Goal: Information Seeking & Learning: Learn about a topic

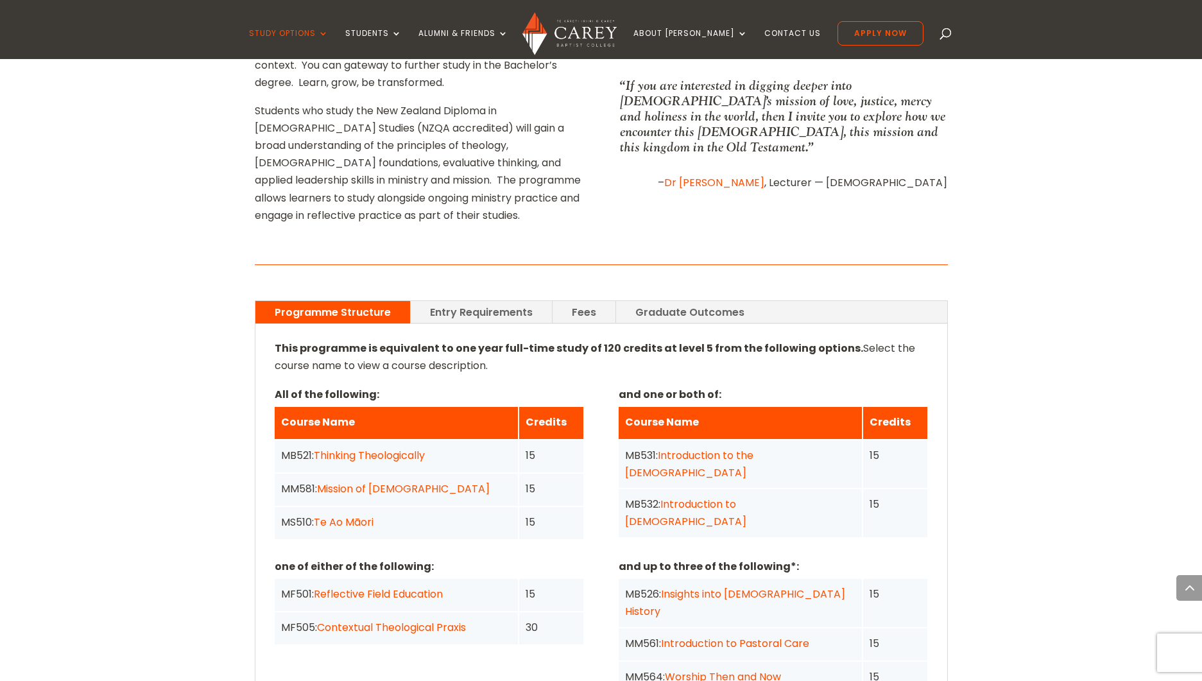
scroll to position [782, 0]
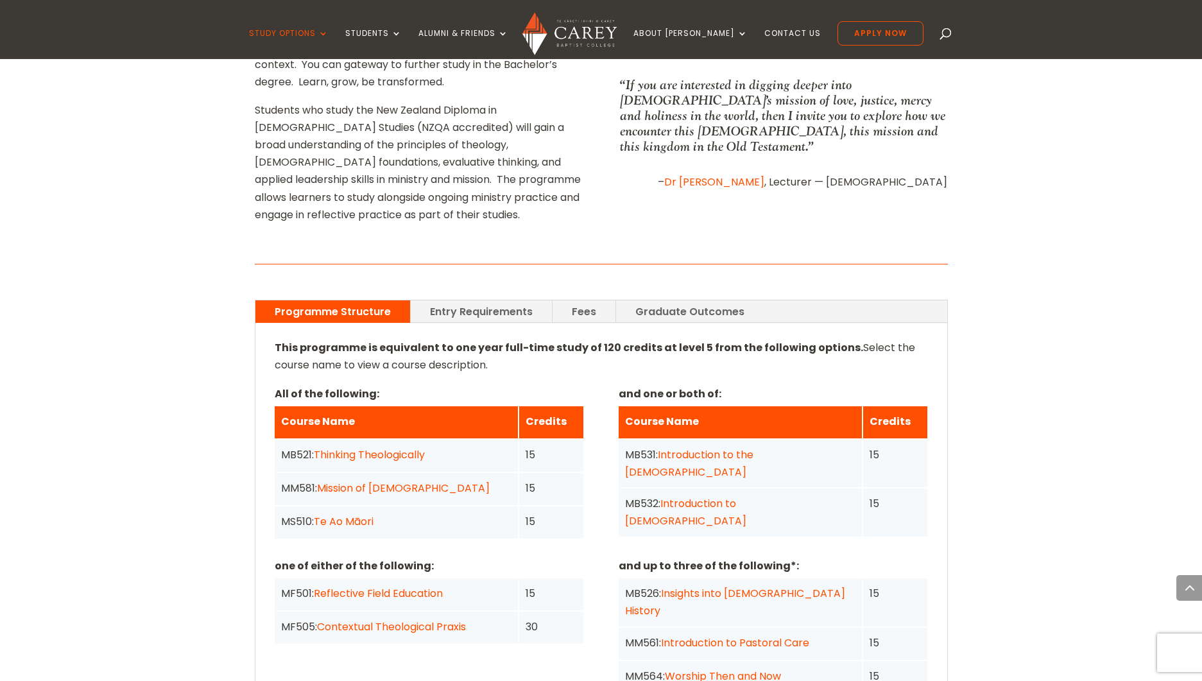
click at [477, 300] on link "Entry Requirements" at bounding box center [481, 311] width 141 height 22
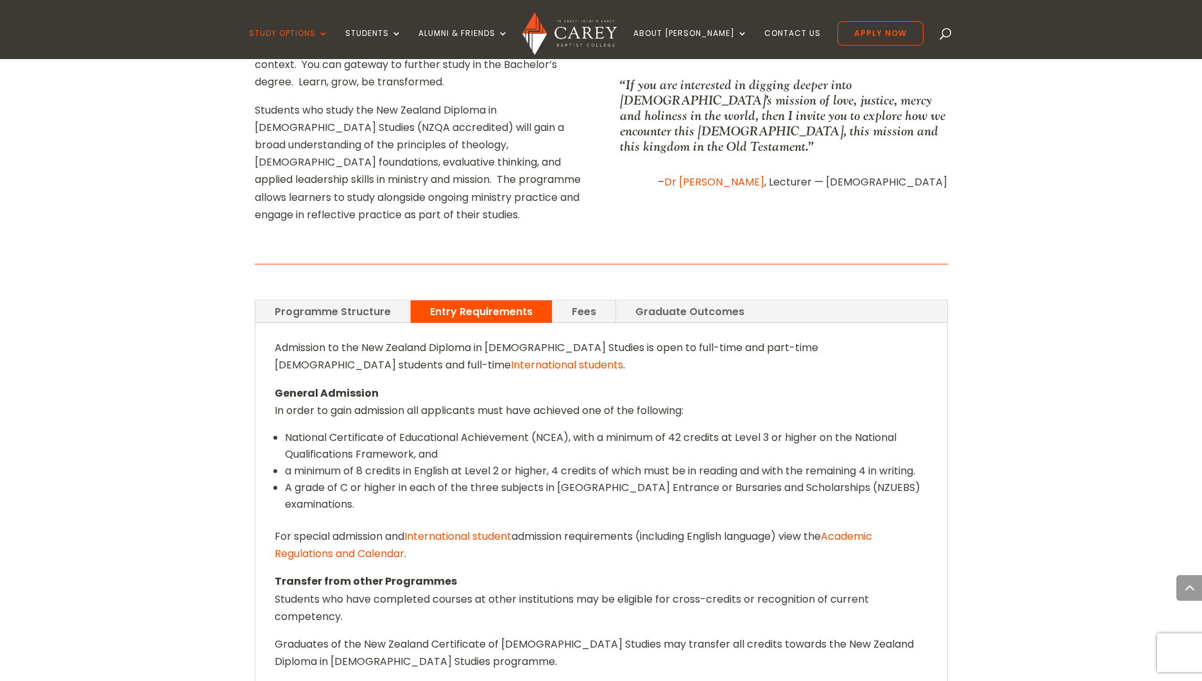
click at [696, 300] on link "Graduate Outcomes" at bounding box center [690, 311] width 148 height 22
click at [583, 300] on link "Fees" at bounding box center [583, 311] width 63 height 22
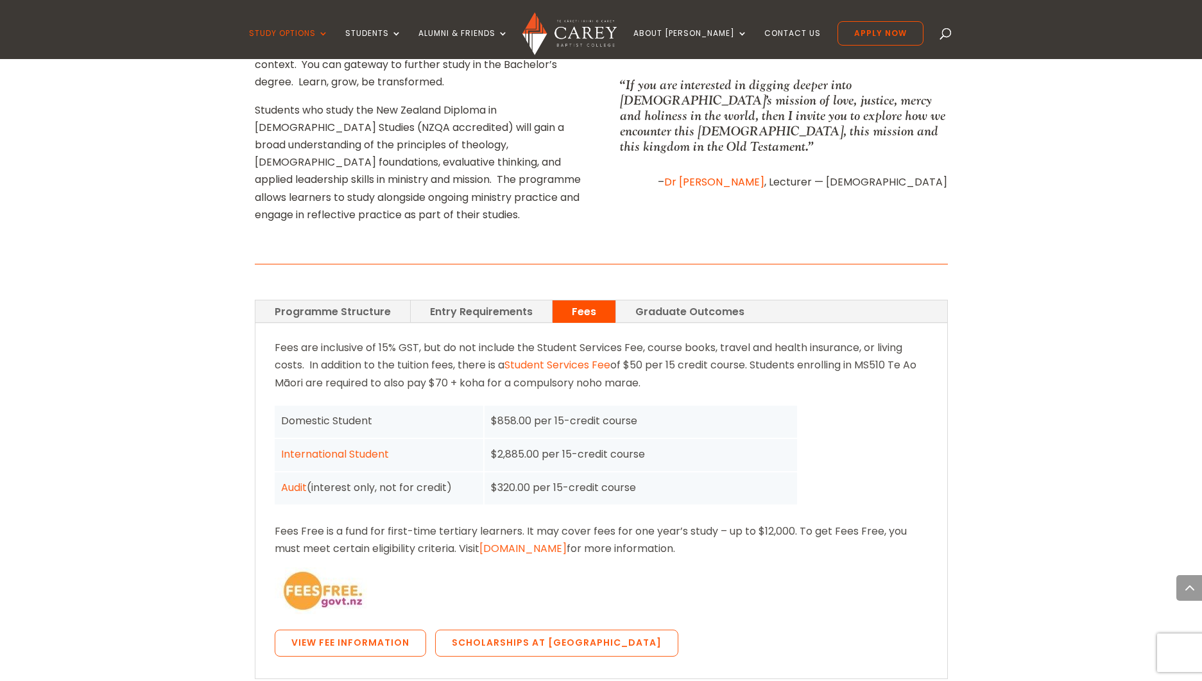
click at [335, 323] on div "Fees are inclusive of 15% GST, but do not include the Student Services Fee, cou…" at bounding box center [601, 500] width 692 height 355
click at [336, 300] on link "Programme Structure" at bounding box center [332, 311] width 155 height 22
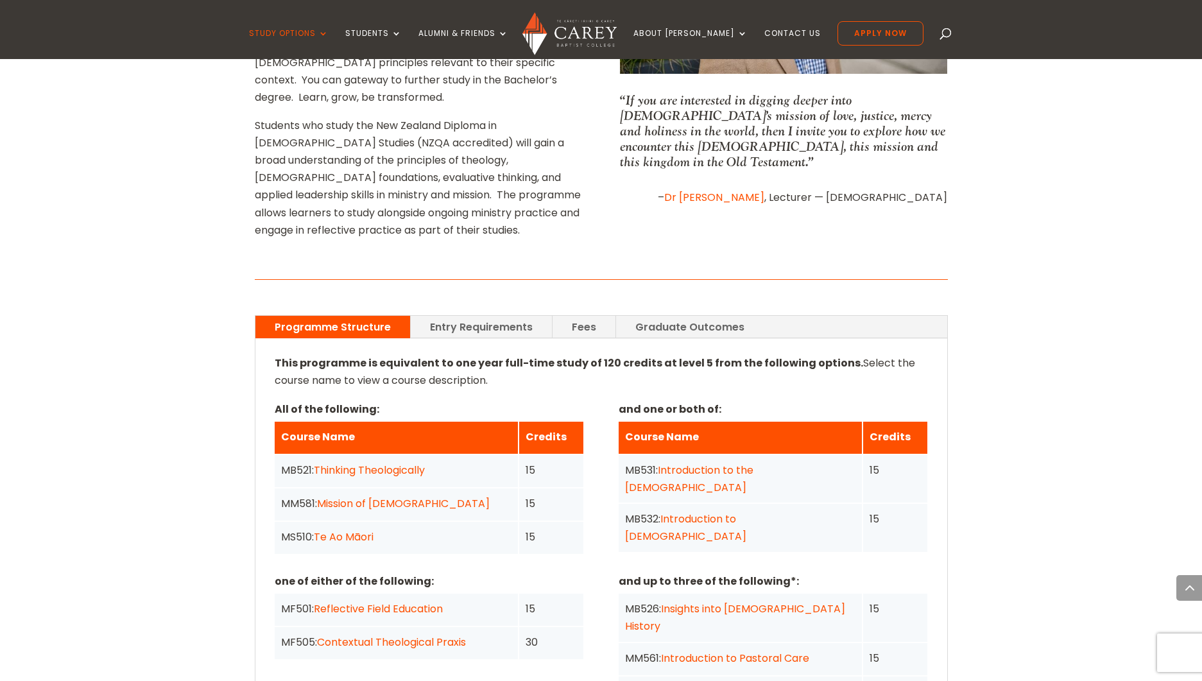
scroll to position [764, 0]
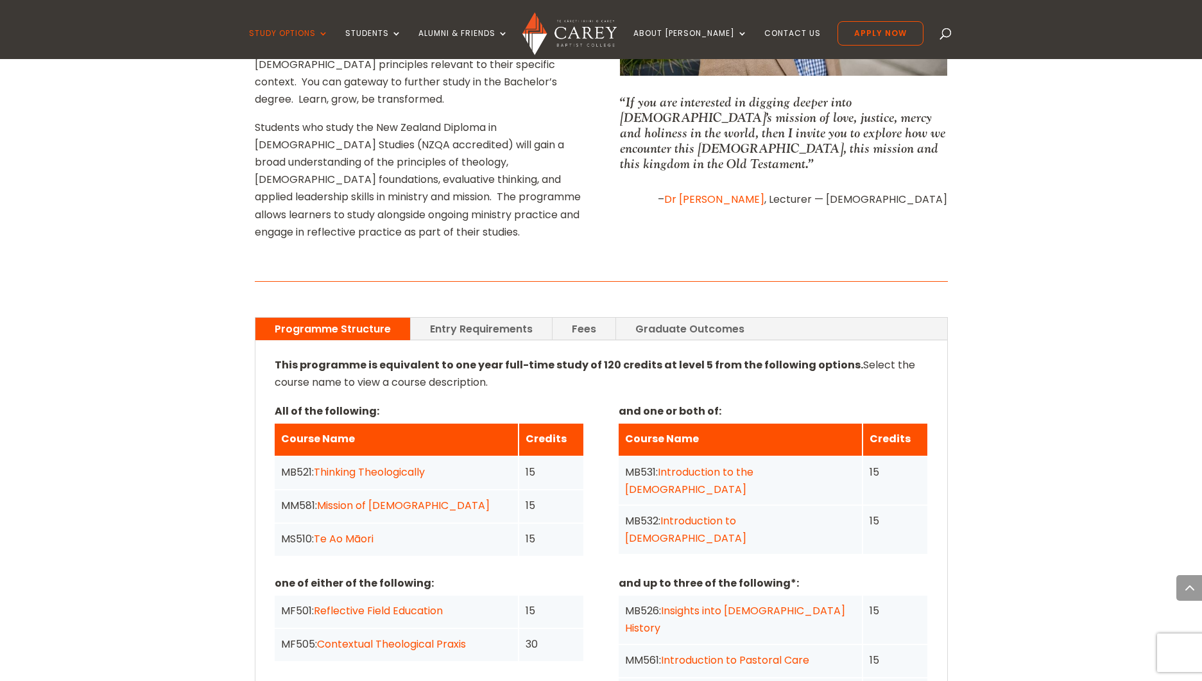
click at [264, 274] on div at bounding box center [601, 281] width 693 height 15
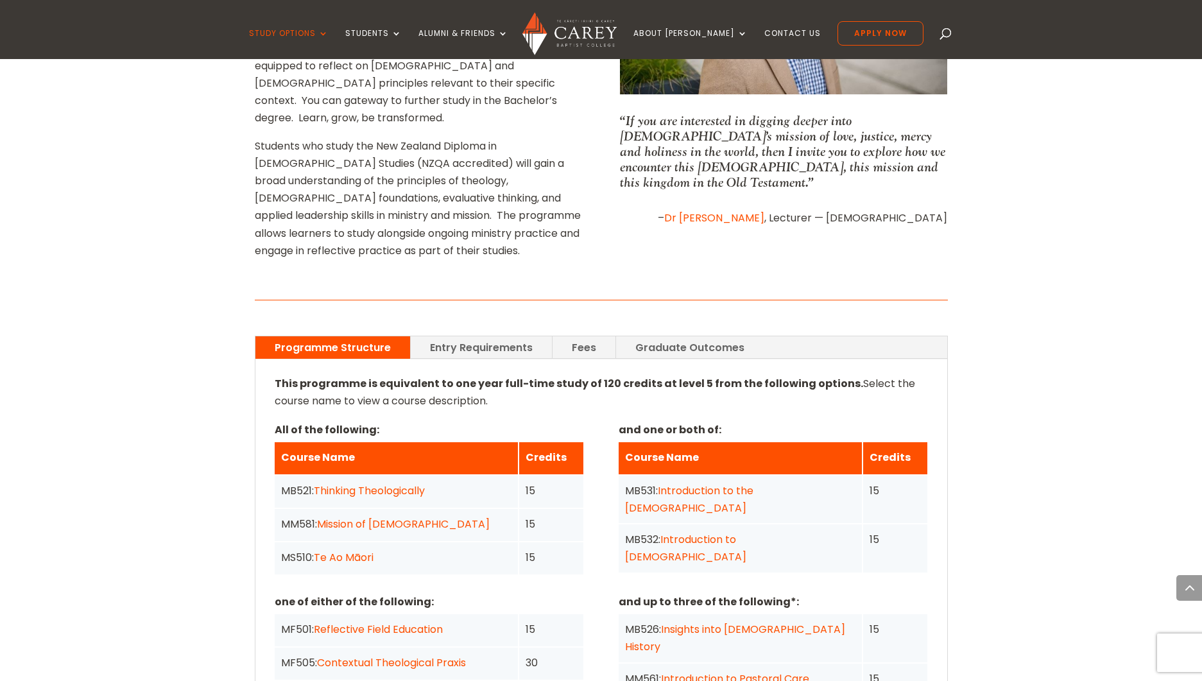
scroll to position [751, 0]
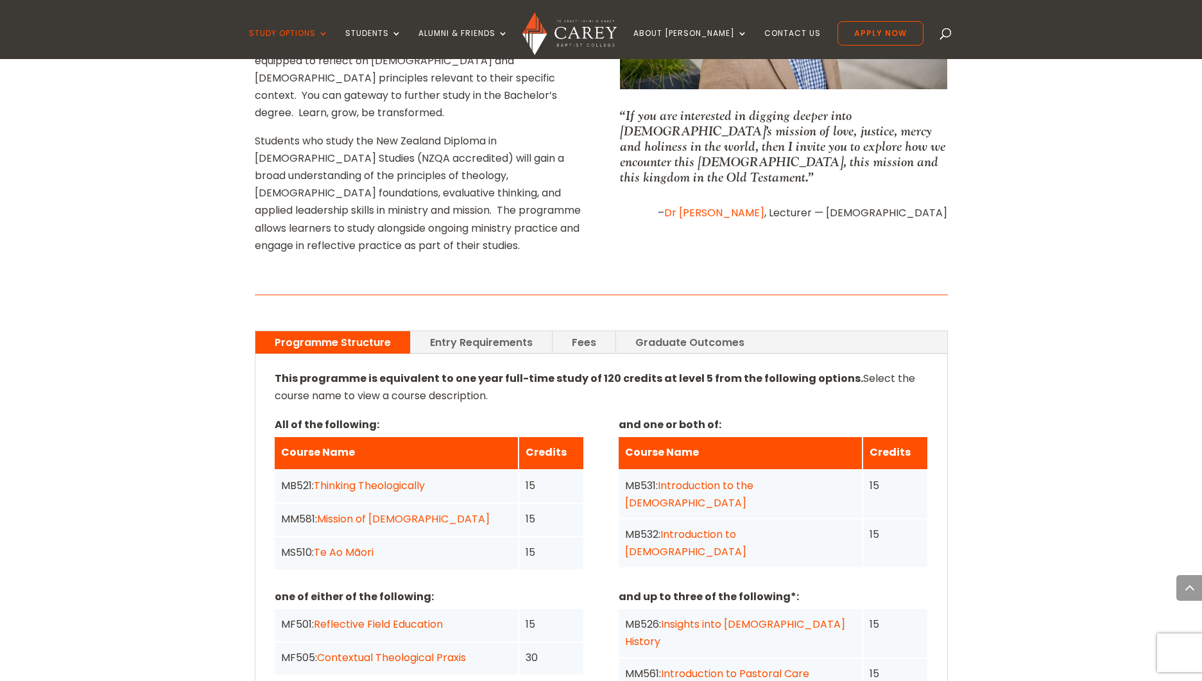
click at [348, 478] on link "Thinking Theologically" at bounding box center [369, 485] width 111 height 15
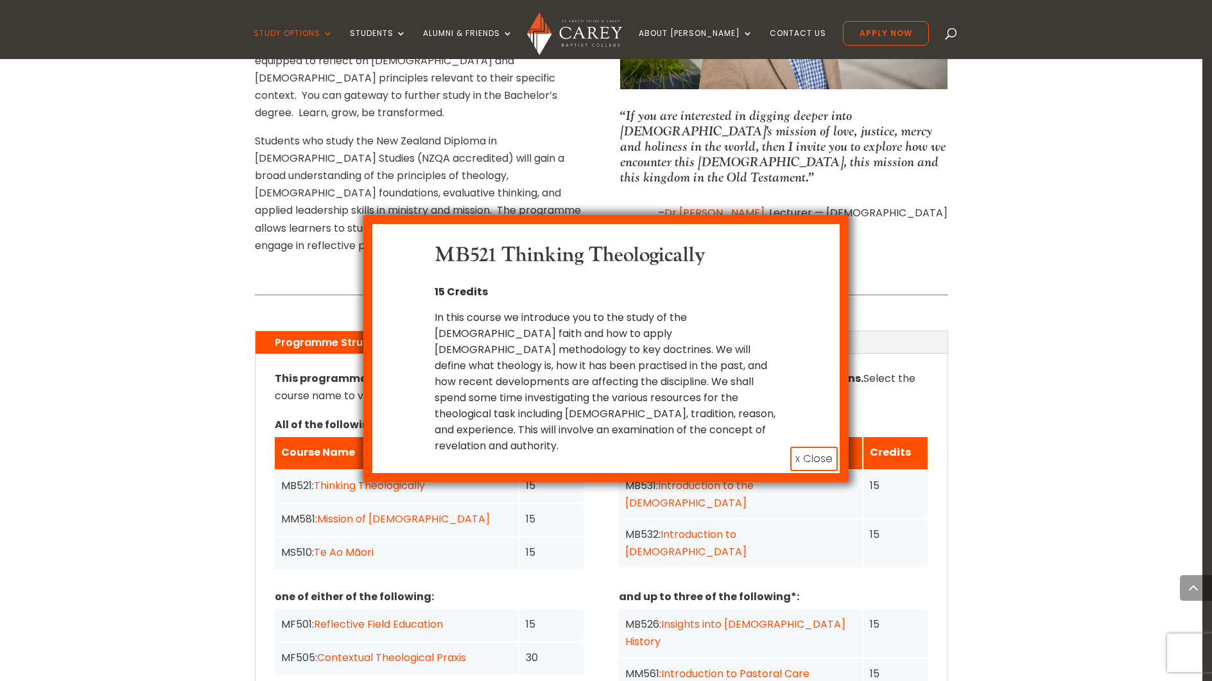
click at [809, 447] on button "x Close" at bounding box center [813, 459] width 47 height 24
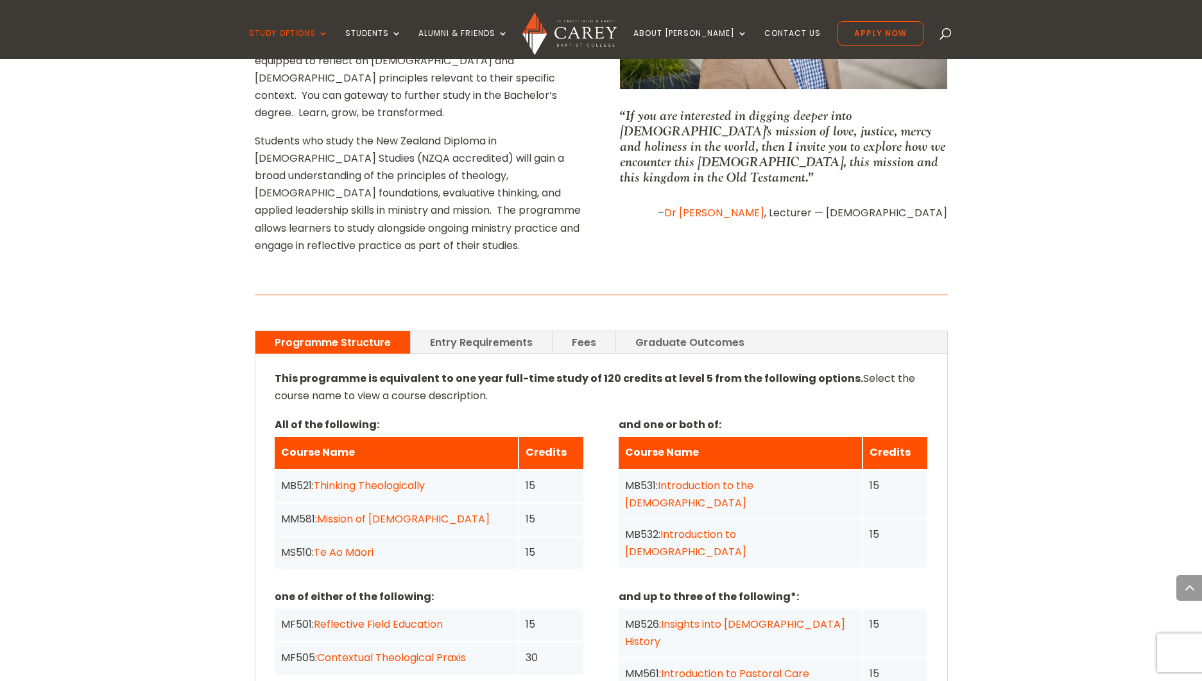
click at [352, 511] on link "Mission of [DEMOGRAPHIC_DATA]" at bounding box center [403, 518] width 173 height 15
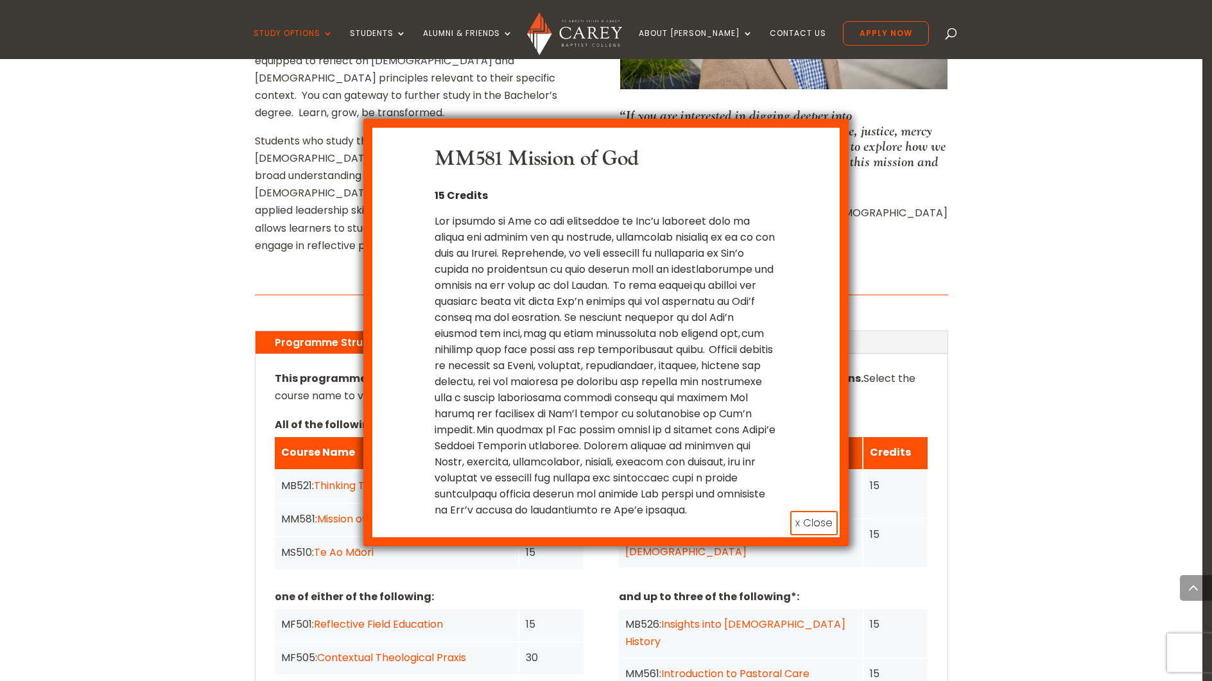
click at [817, 530] on button "x Close" at bounding box center [813, 523] width 47 height 24
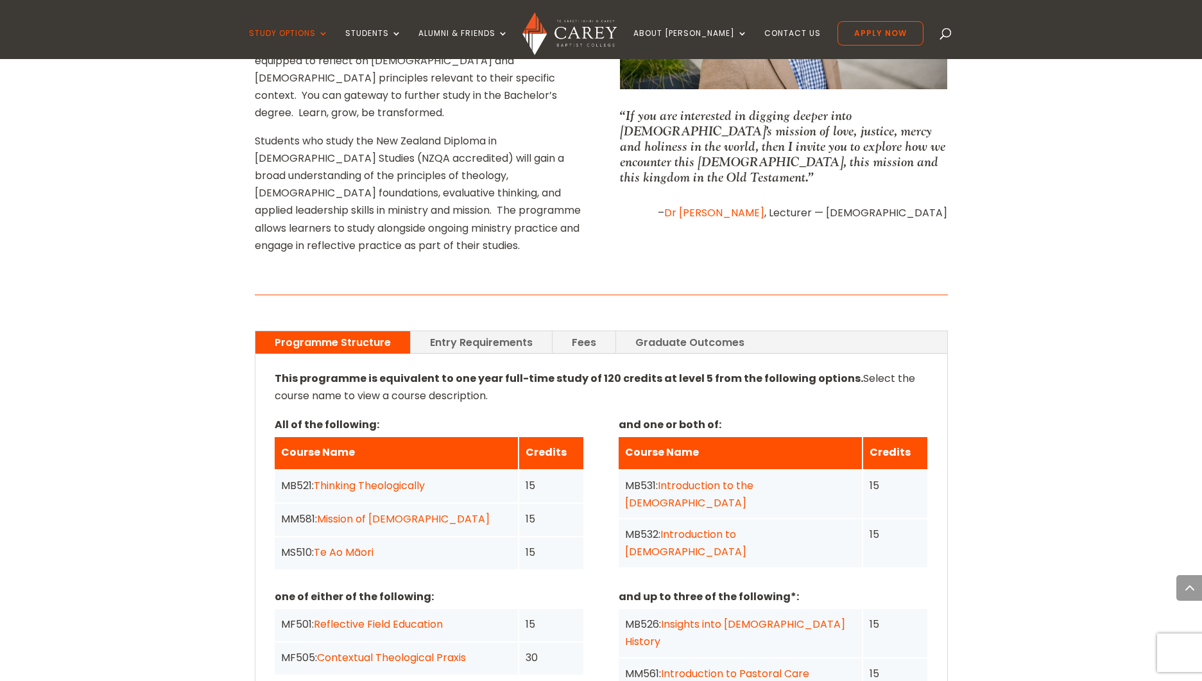
click at [475, 331] on link "Entry Requirements" at bounding box center [481, 342] width 141 height 22
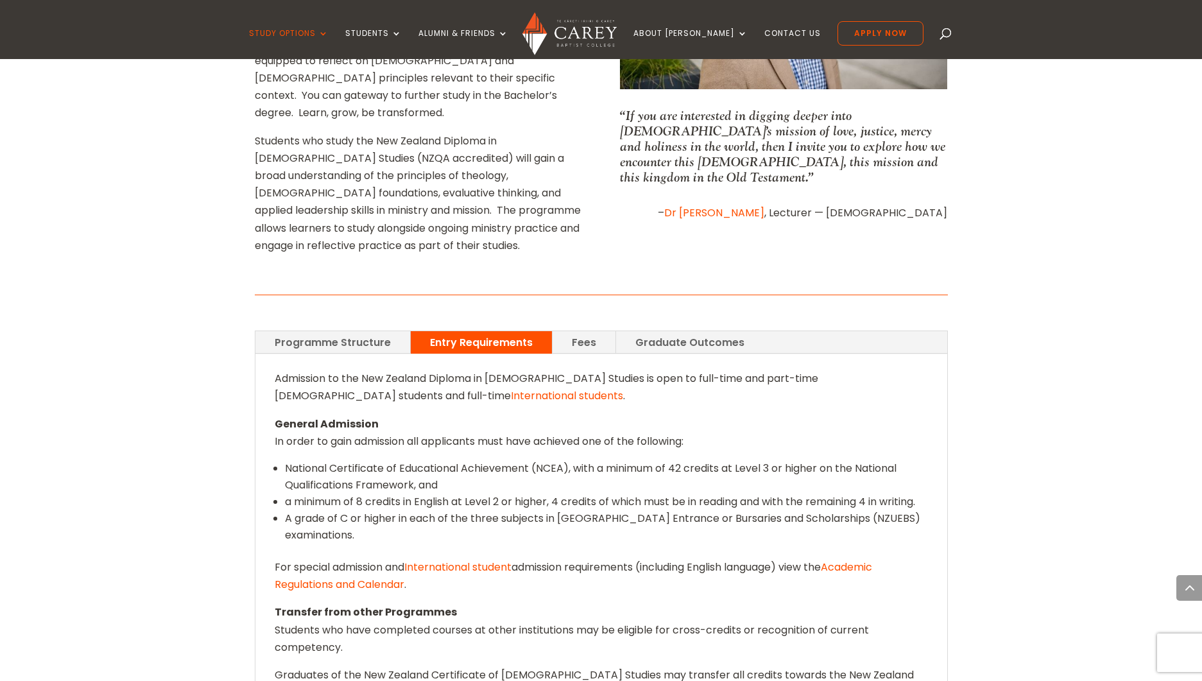
click at [358, 331] on link "Programme Structure" at bounding box center [332, 342] width 155 height 22
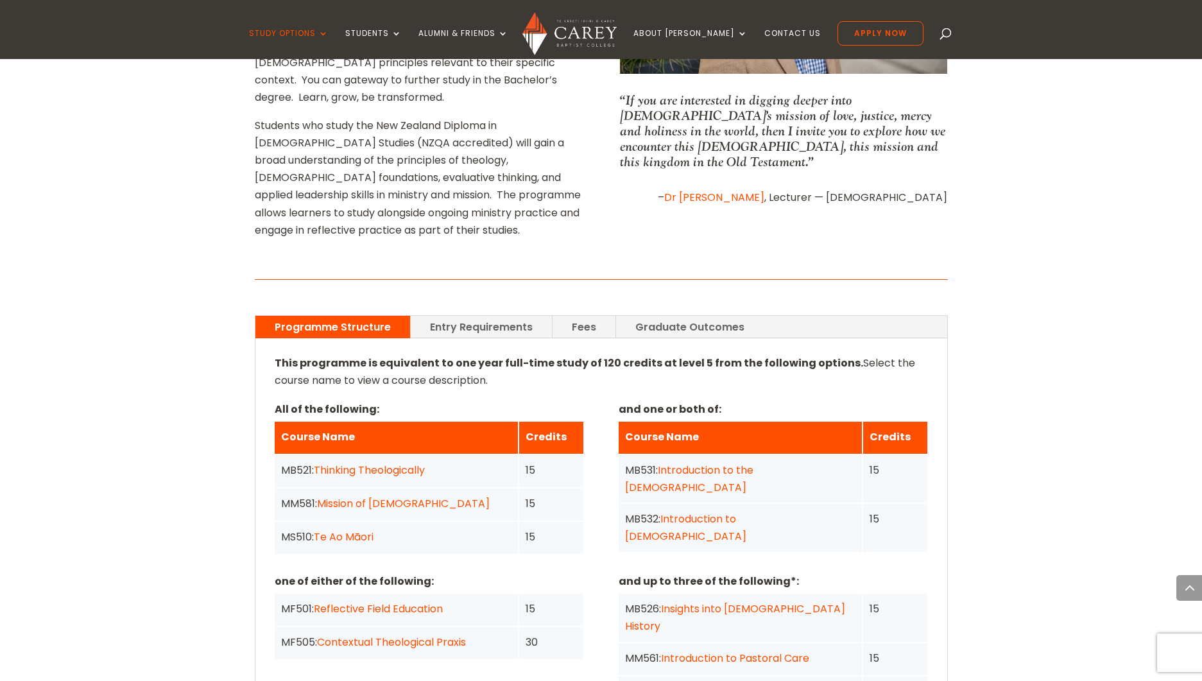
scroll to position [766, 0]
click at [195, 456] on div "Home » Study » NZ Diploma in Christian Studies Programme Outline Transform your…" at bounding box center [601, 608] width 1202 height 1615
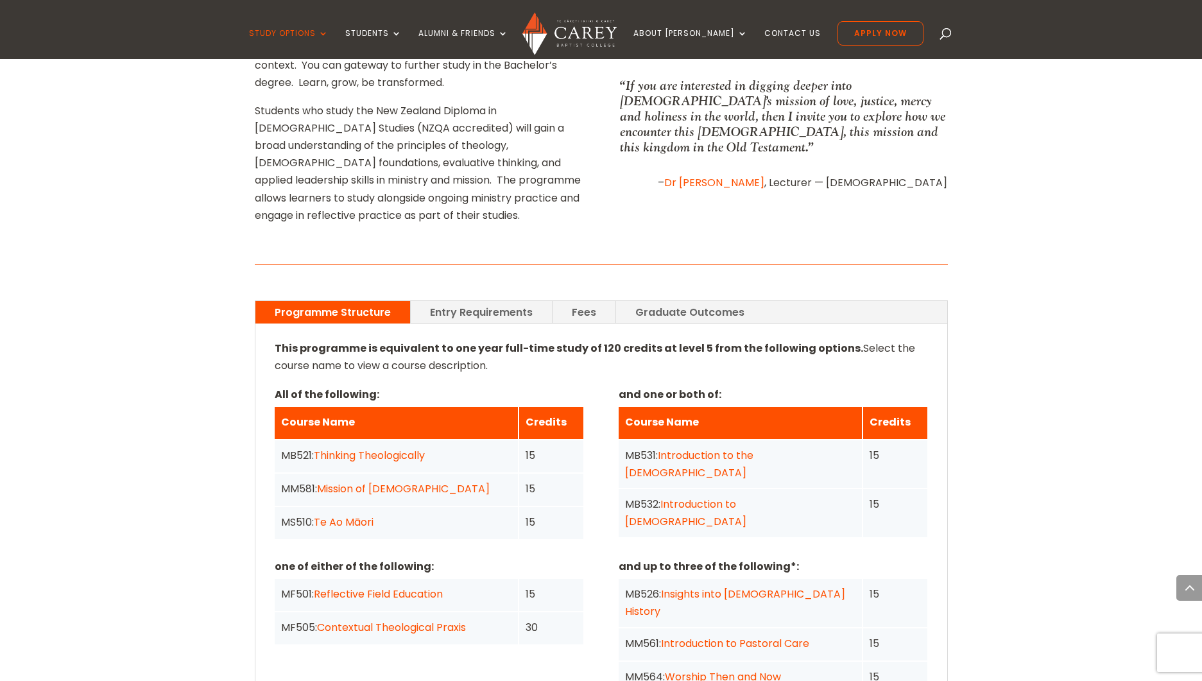
scroll to position [727, 0]
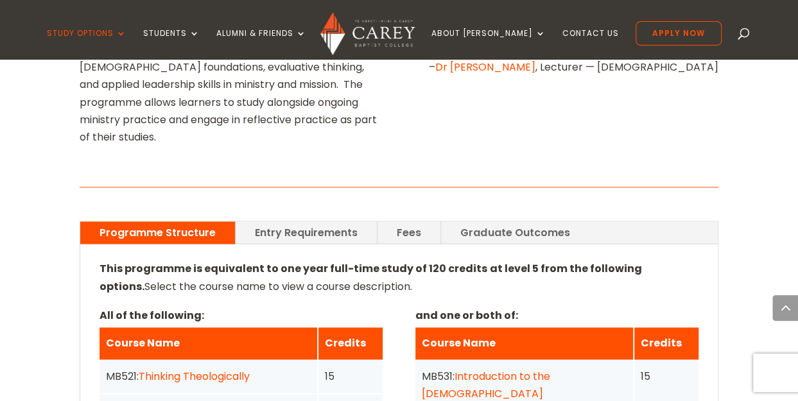
scroll to position [886, 0]
